Goal: Transaction & Acquisition: Subscribe to service/newsletter

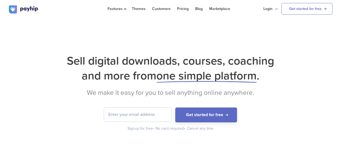
drag, startPoint x: 0, startPoint y: 0, endPoint x: 146, endPoint y: 120, distance: 188.5
click at [146, 120] on input "email" at bounding box center [137, 114] width 67 height 14
type input "[EMAIL_ADDRESS][DOMAIN_NAME]"
click at [158, 112] on input "[EMAIL_ADDRESS][DOMAIN_NAME]" at bounding box center [137, 114] width 67 height 14
click at [175, 107] on button "Get started for free" at bounding box center [206, 114] width 62 height 15
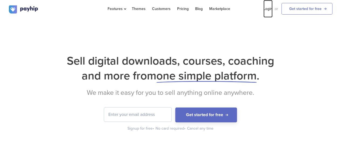
click at [267, 9] on link "Login" at bounding box center [268, 9] width 9 height 18
